Goal: Task Accomplishment & Management: Complete application form

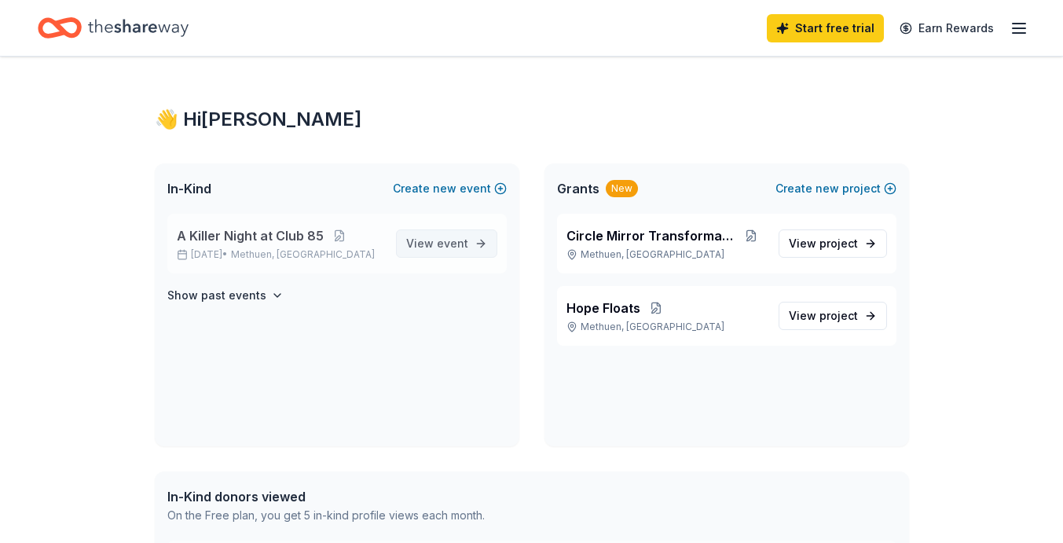
click at [442, 246] on span "event" at bounding box center [452, 243] width 31 height 13
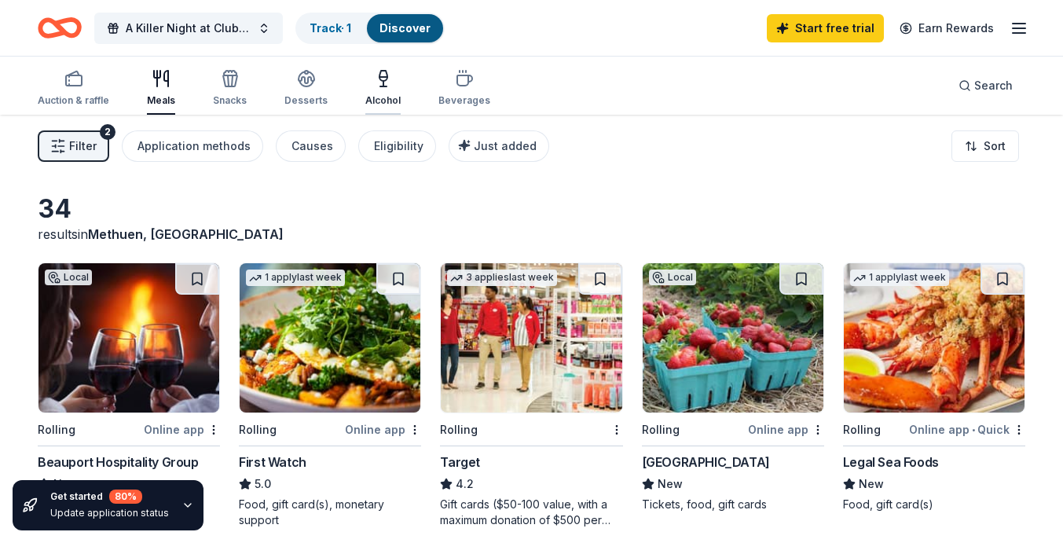
click at [378, 89] on div "Alcohol" at bounding box center [382, 88] width 35 height 38
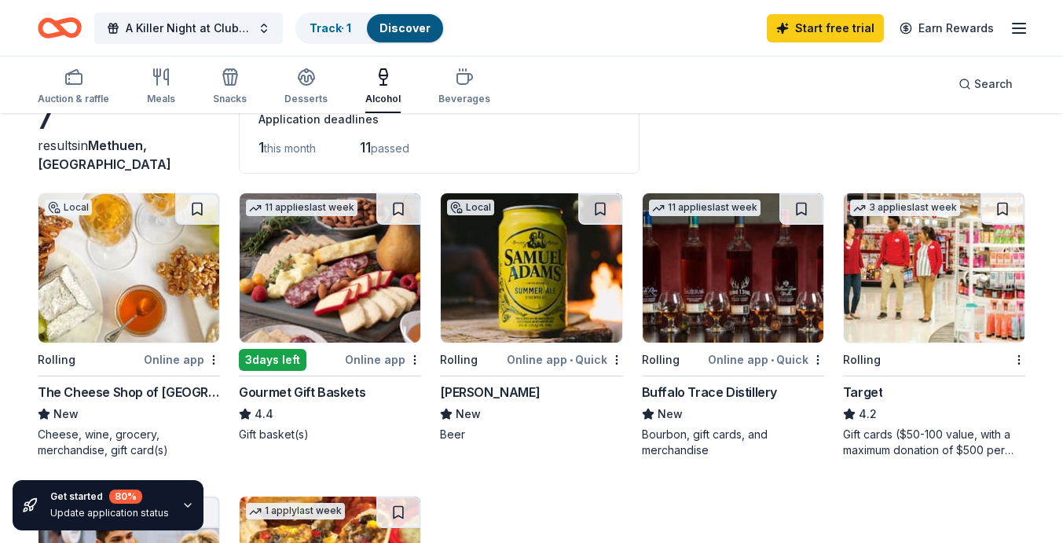
scroll to position [79, 0]
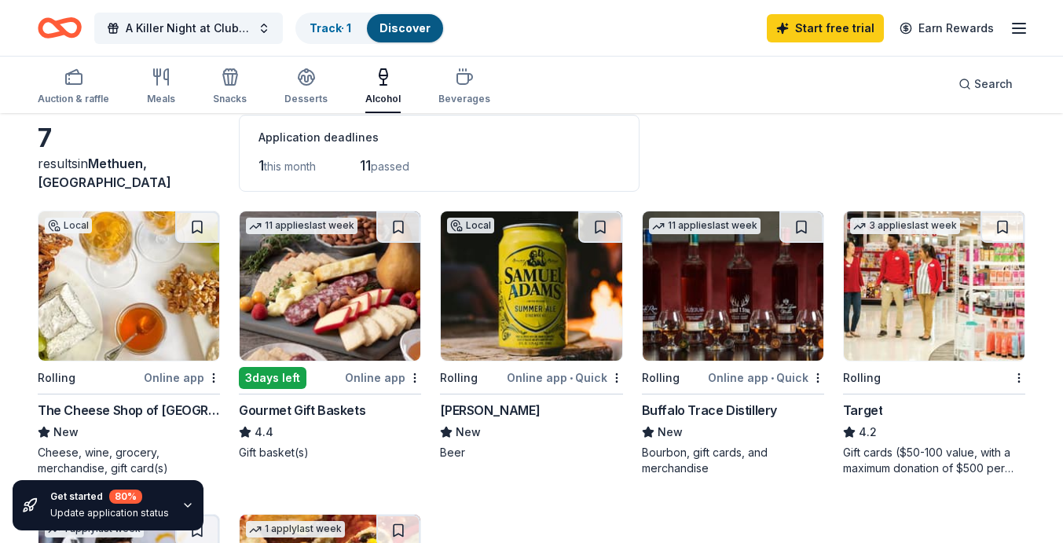
click at [340, 244] on img at bounding box center [330, 285] width 181 height 149
click at [156, 268] on img at bounding box center [129, 285] width 181 height 149
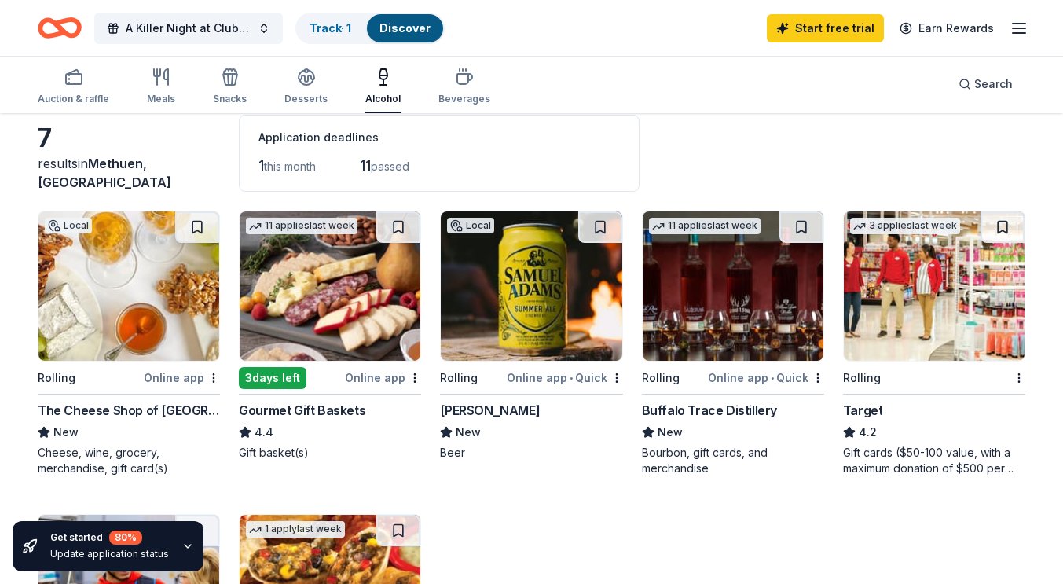
click at [178, 313] on img at bounding box center [129, 285] width 181 height 149
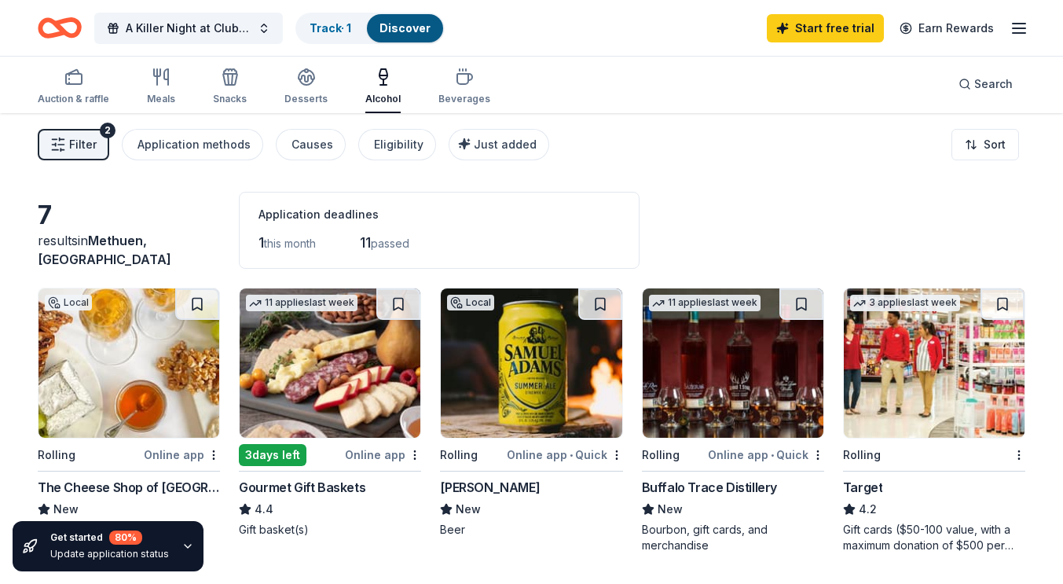
scroll to position [0, 0]
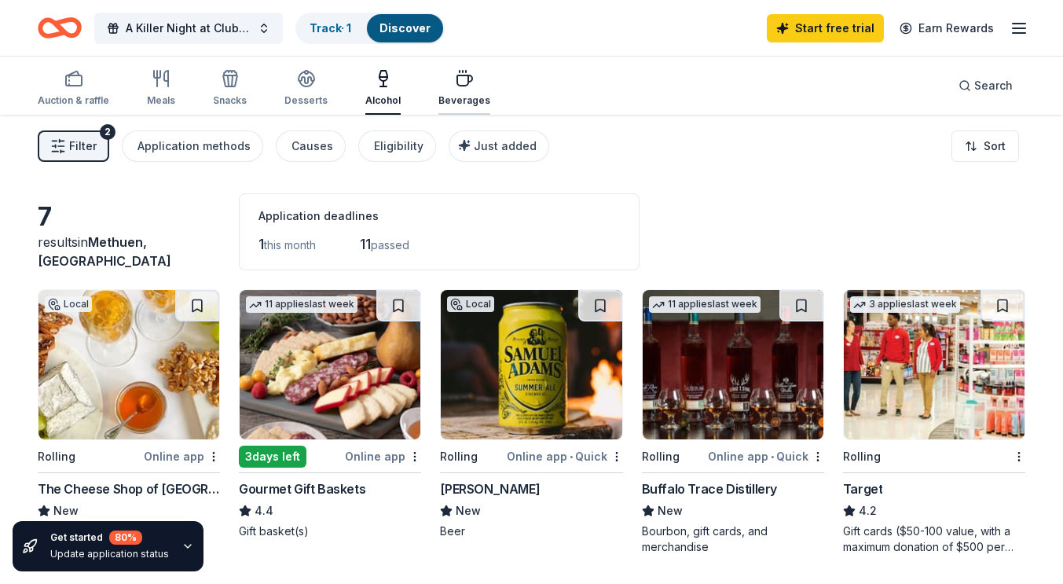
click at [460, 76] on icon "button" at bounding box center [464, 78] width 19 height 19
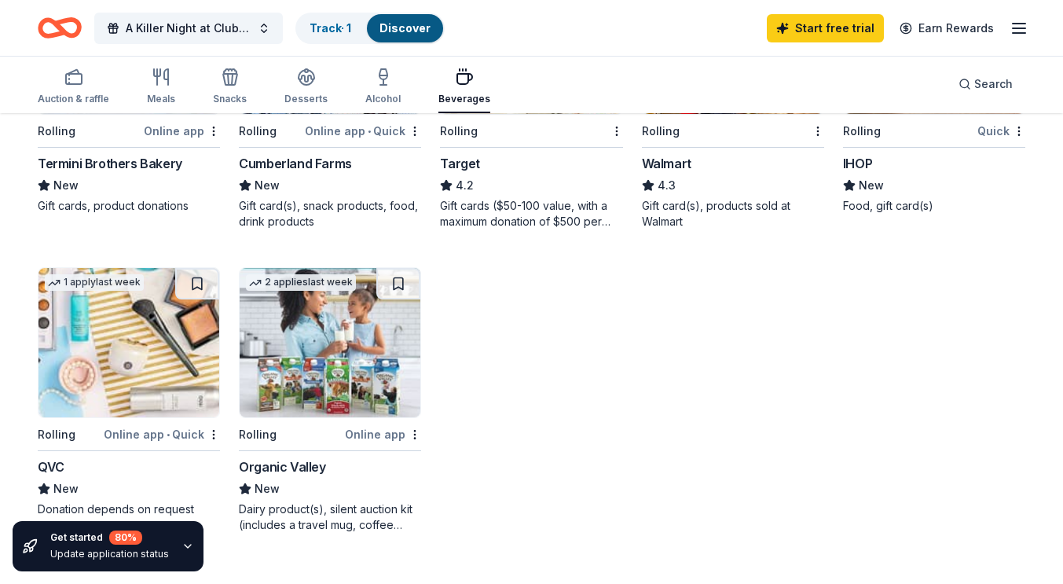
scroll to position [707, 0]
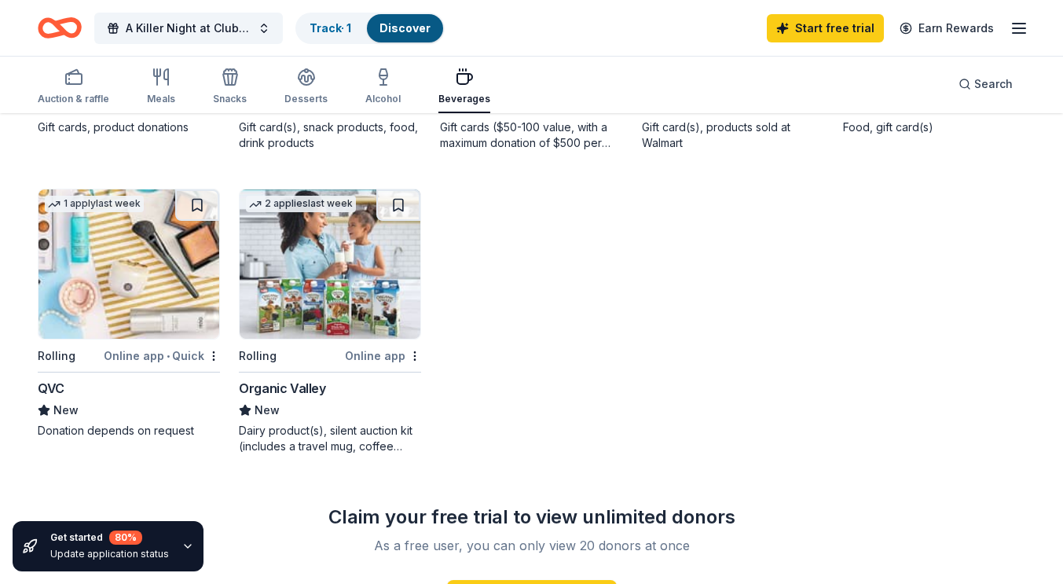
click at [387, 270] on img at bounding box center [330, 263] width 181 height 149
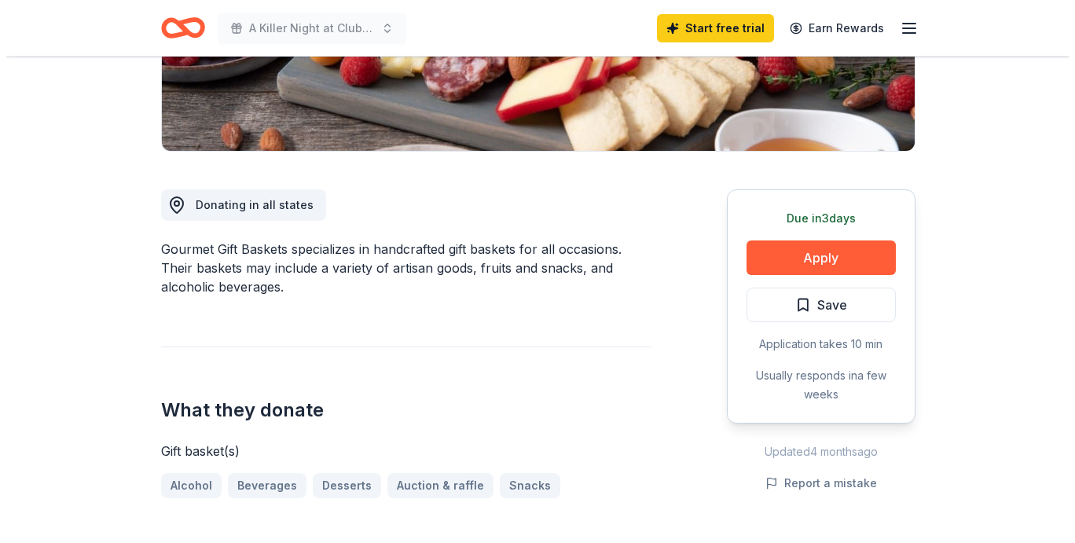
scroll to position [314, 0]
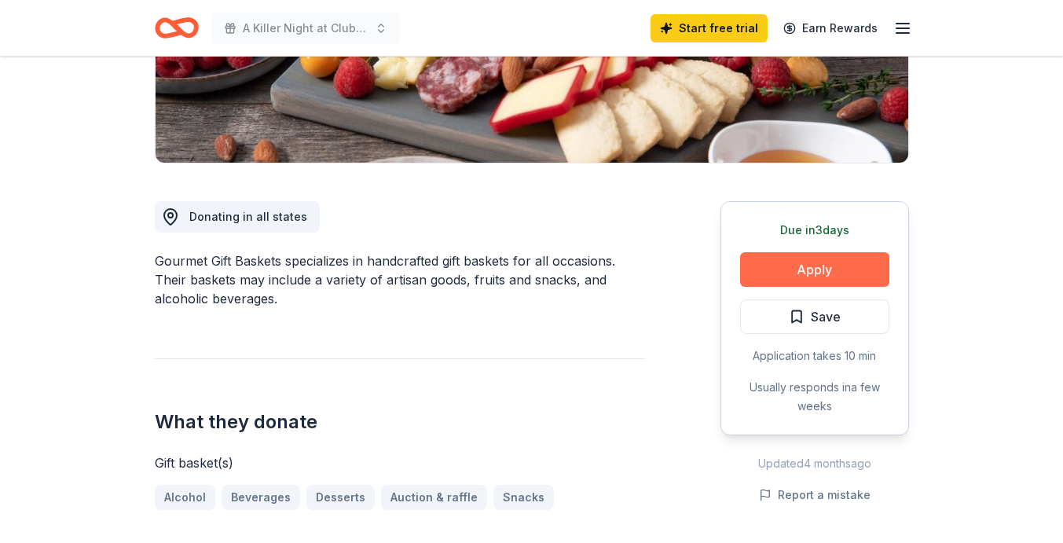
click at [770, 259] on button "Apply" at bounding box center [814, 269] width 149 height 35
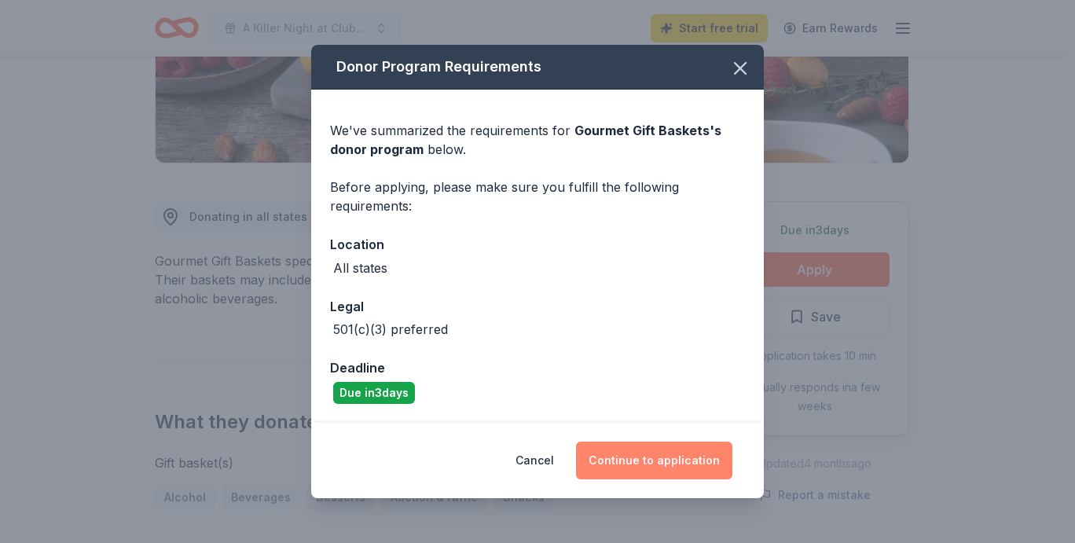
click at [690, 460] on button "Continue to application" at bounding box center [654, 461] width 156 height 38
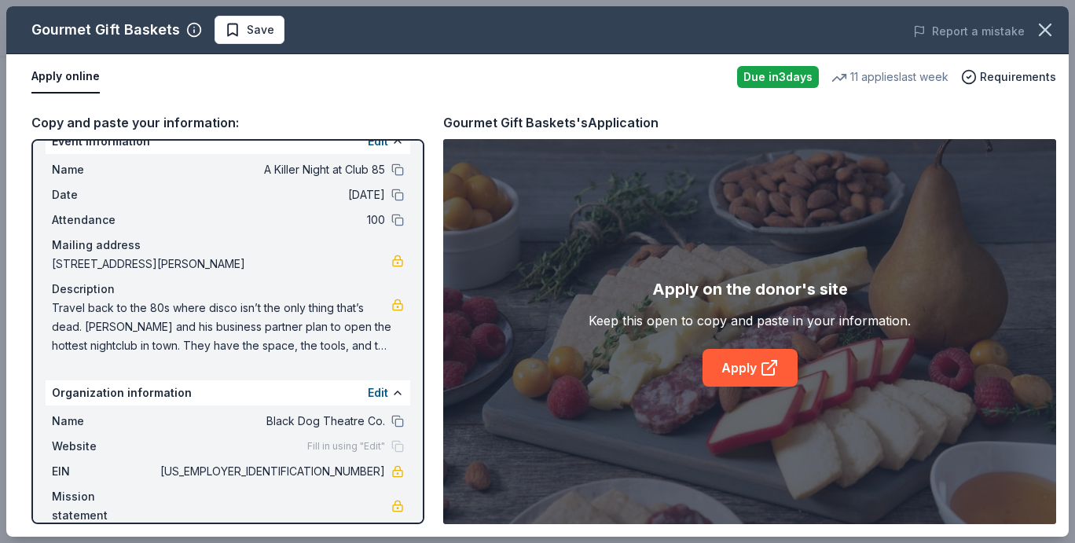
scroll to position [46, 0]
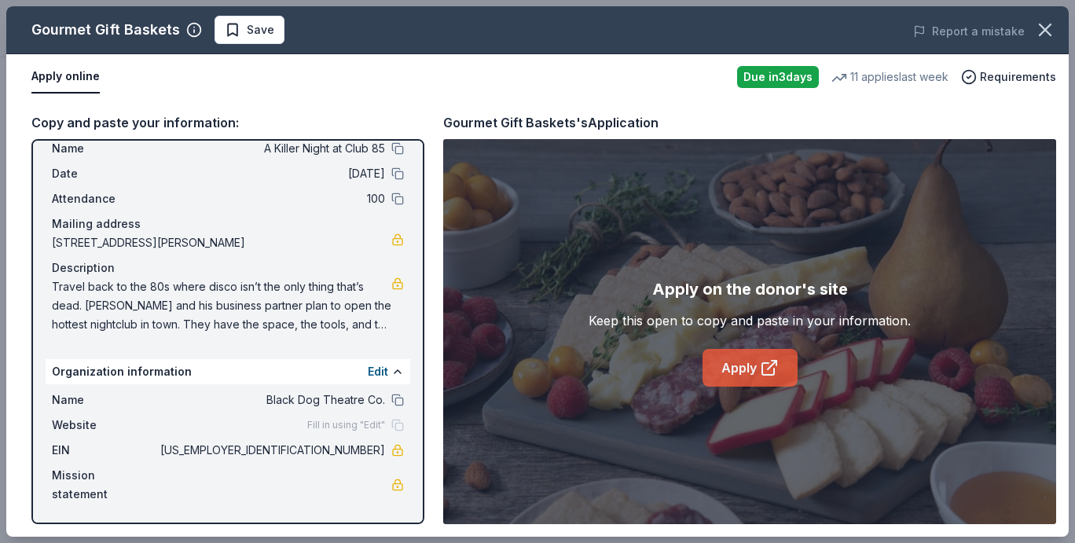
click at [754, 368] on link "Apply" at bounding box center [749, 368] width 95 height 38
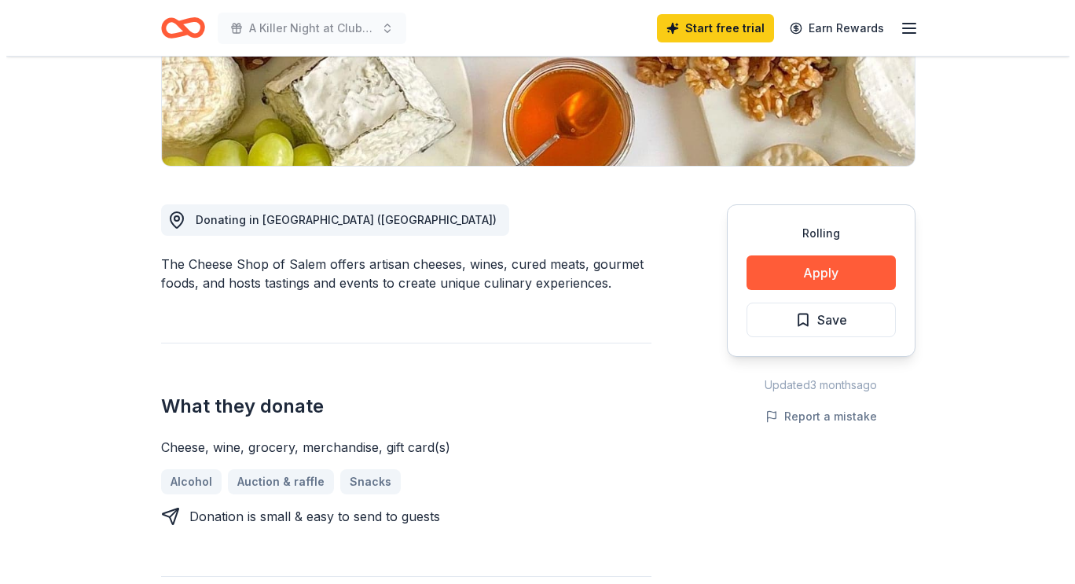
scroll to position [314, 0]
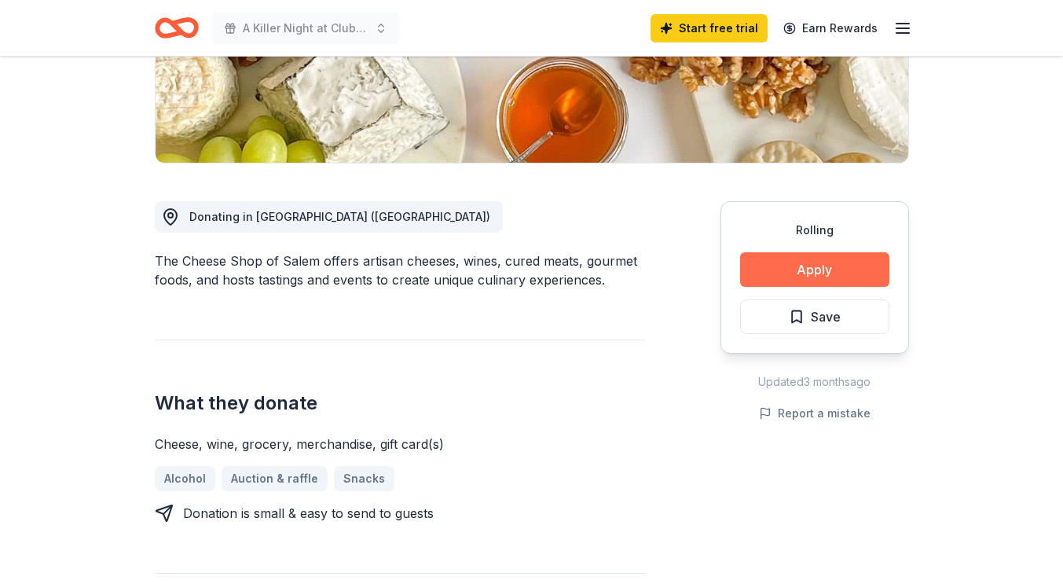
click at [815, 270] on button "Apply" at bounding box center [814, 269] width 149 height 35
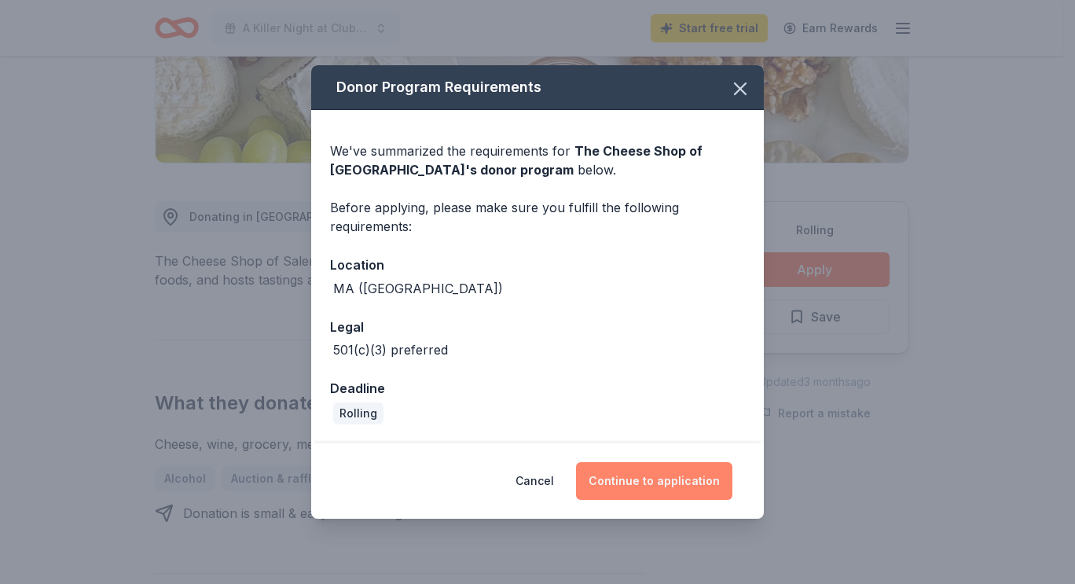
click at [674, 481] on button "Continue to application" at bounding box center [654, 481] width 156 height 38
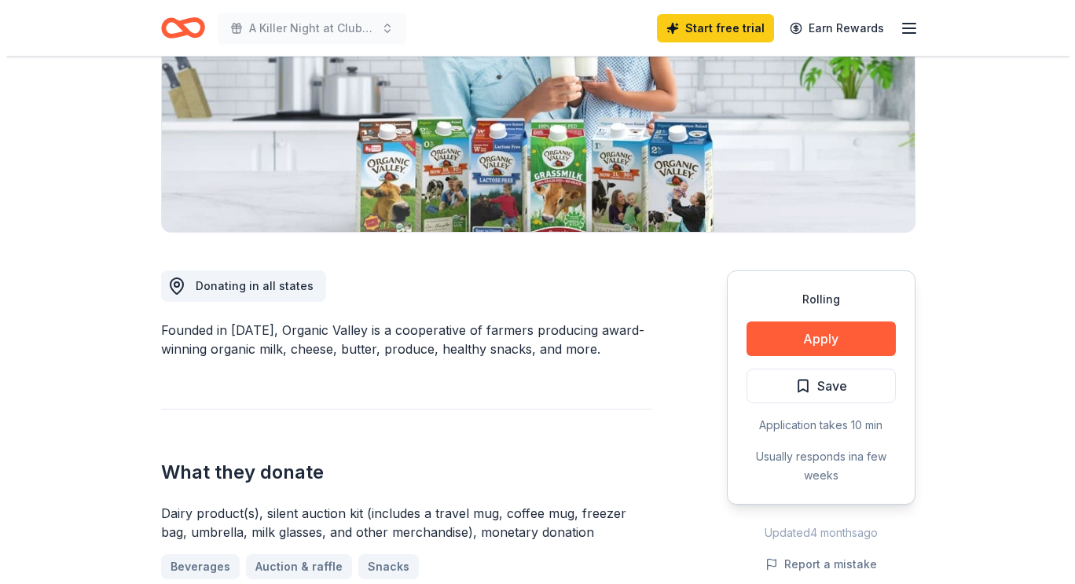
scroll to position [236, 0]
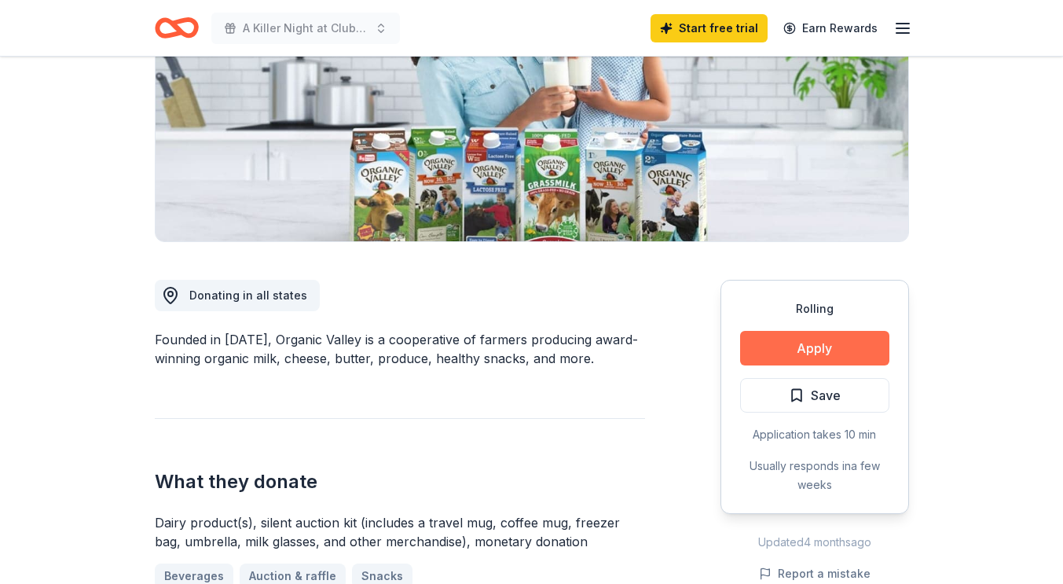
click at [831, 346] on button "Apply" at bounding box center [814, 348] width 149 height 35
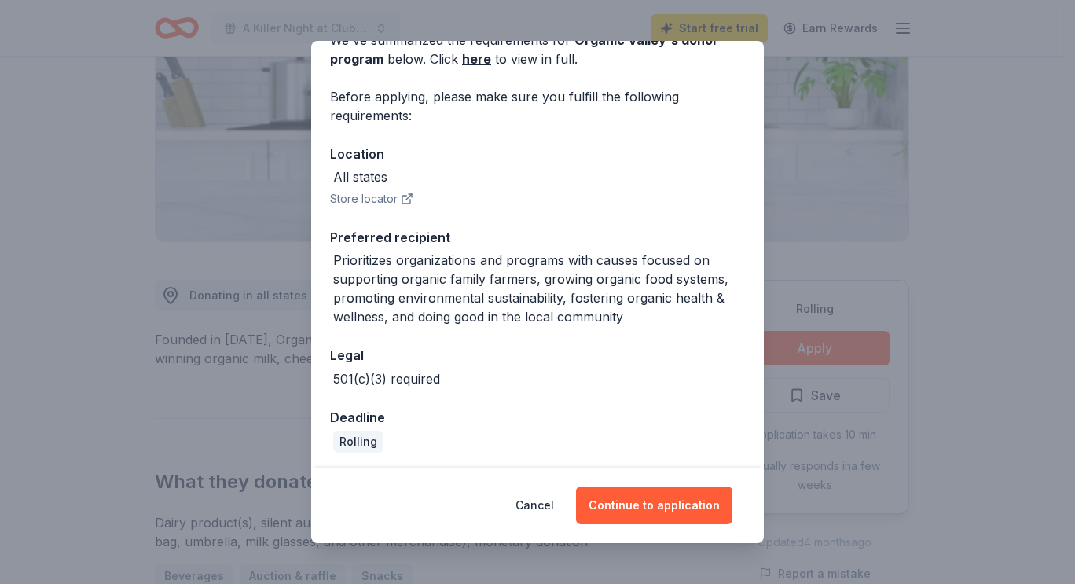
scroll to position [90, 0]
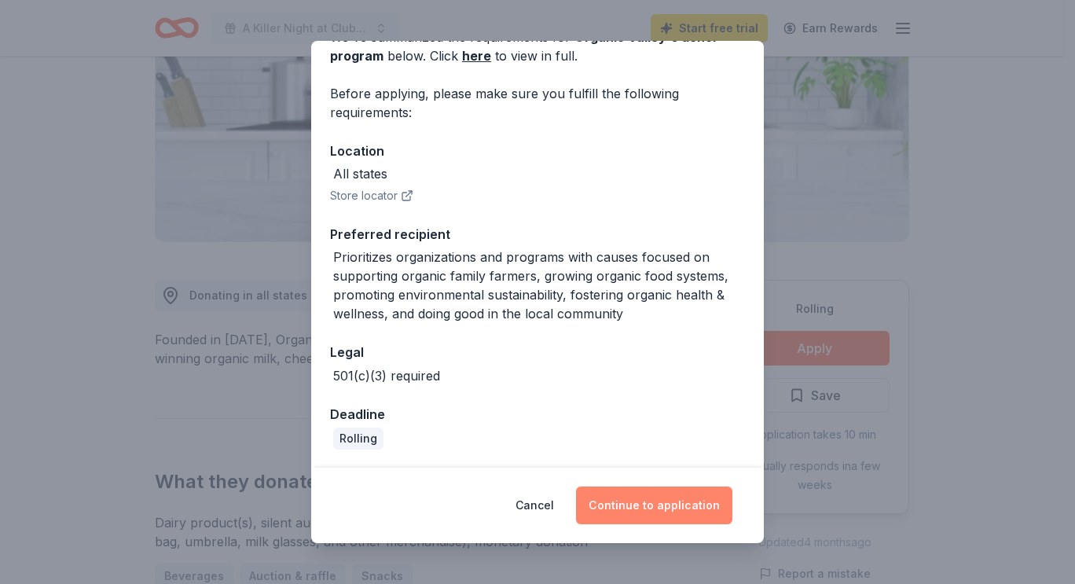
click at [695, 496] on button "Continue to application" at bounding box center [654, 505] width 156 height 38
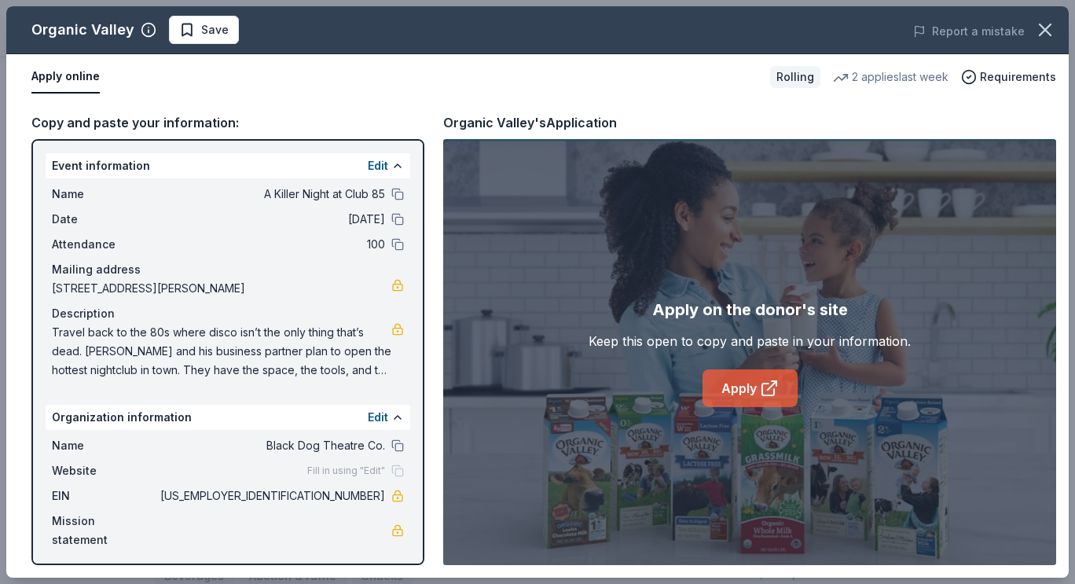
click at [746, 391] on link "Apply" at bounding box center [749, 388] width 95 height 38
